Goal: Task Accomplishment & Management: Manage account settings

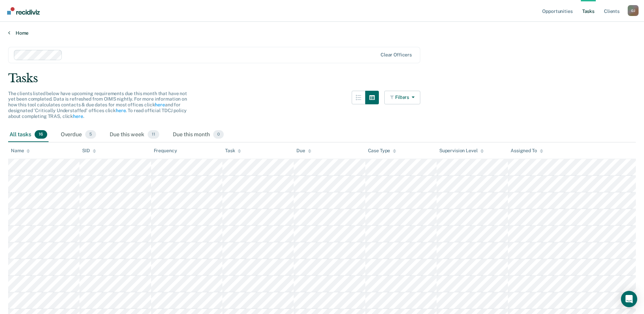
click at [23, 31] on link "Home" at bounding box center [322, 33] width 628 height 6
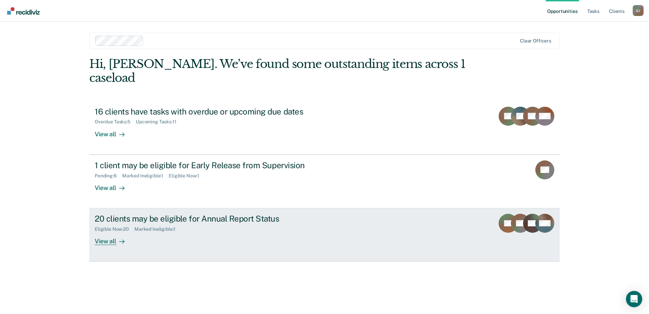
click at [105, 232] on div "View all" at bounding box center [114, 238] width 38 height 13
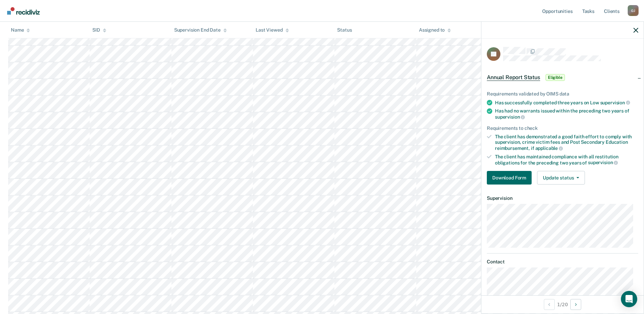
scroll to position [13, 0]
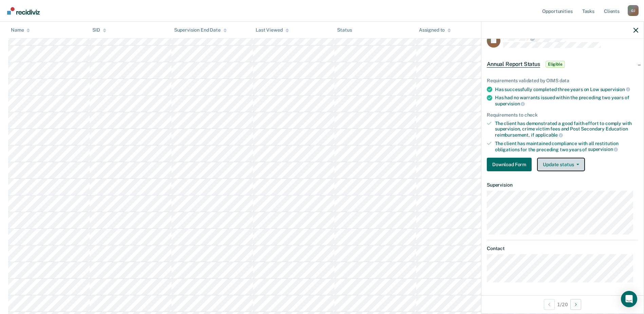
click at [577, 164] on icon "button" at bounding box center [578, 164] width 3 height 1
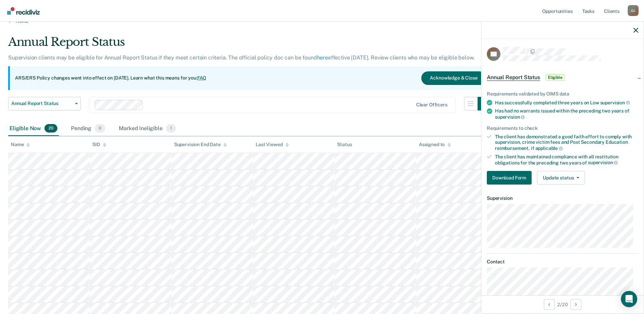
scroll to position [0, 0]
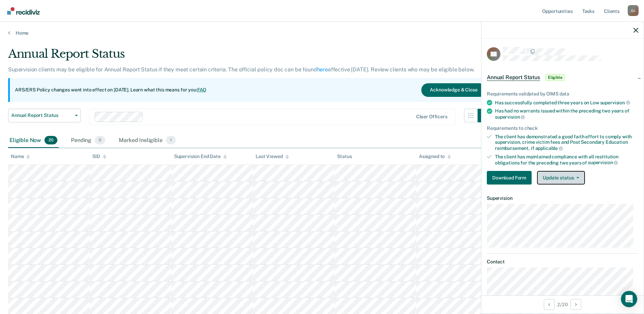
click at [579, 174] on button "Update status" at bounding box center [561, 178] width 48 height 14
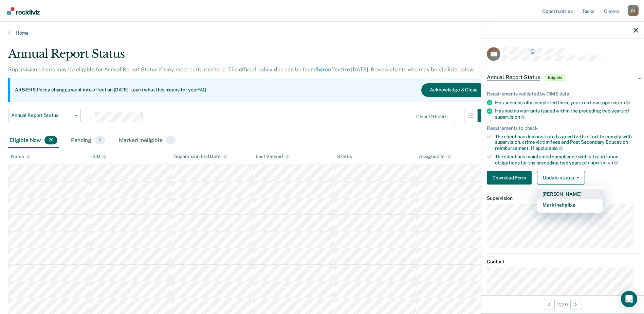
click at [569, 193] on button "[PERSON_NAME]" at bounding box center [570, 193] width 66 height 11
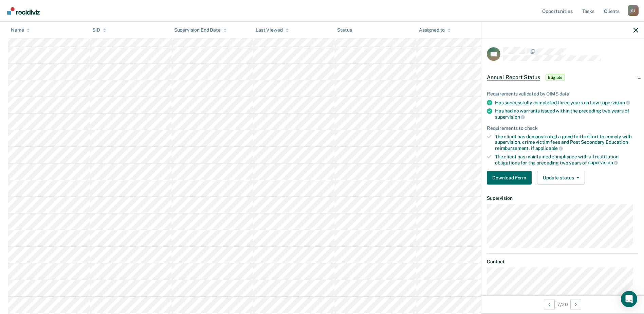
scroll to position [170, 0]
click at [580, 176] on button "Update status" at bounding box center [561, 178] width 48 height 14
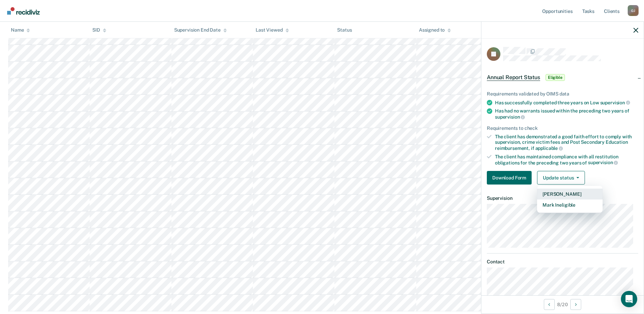
click at [567, 193] on button "[PERSON_NAME]" at bounding box center [570, 193] width 66 height 11
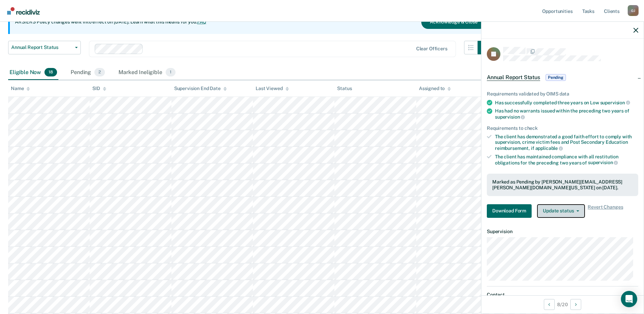
scroll to position [102, 0]
